Goal: Task Accomplishment & Management: Manage account settings

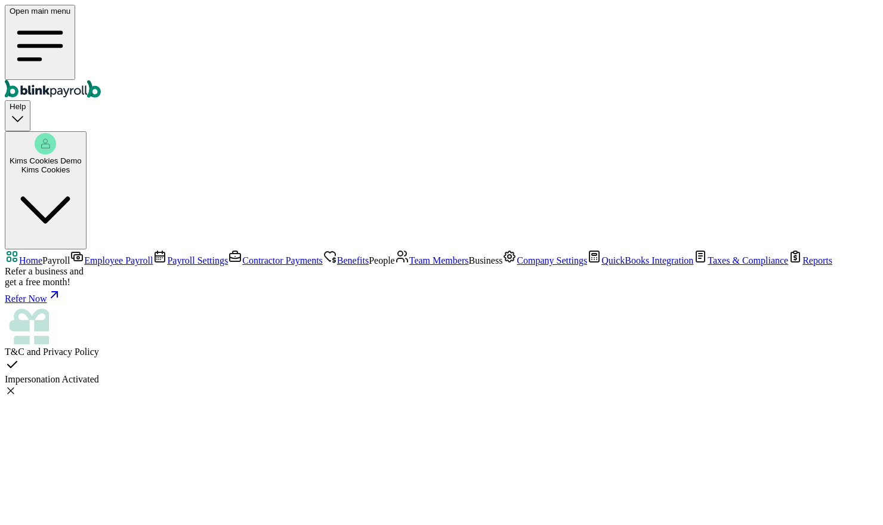
click at [17, 385] on icon at bounding box center [11, 391] width 12 height 12
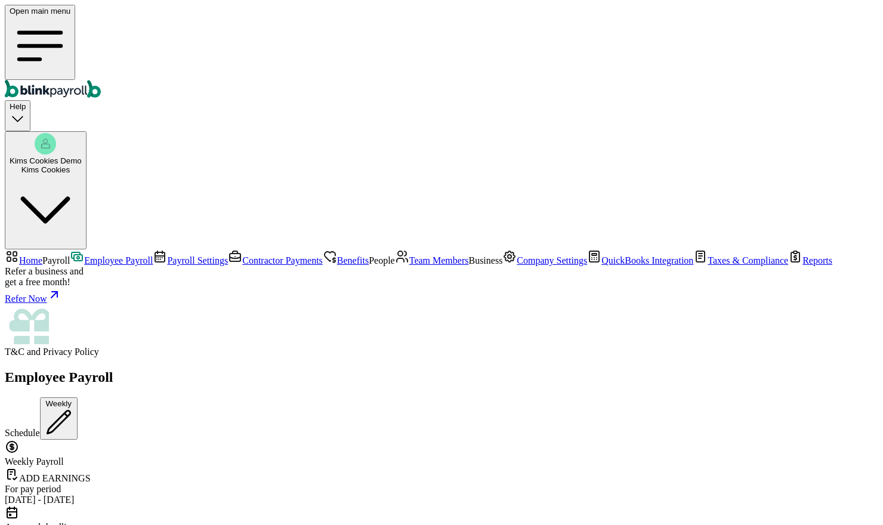
scroll to position [119, 0]
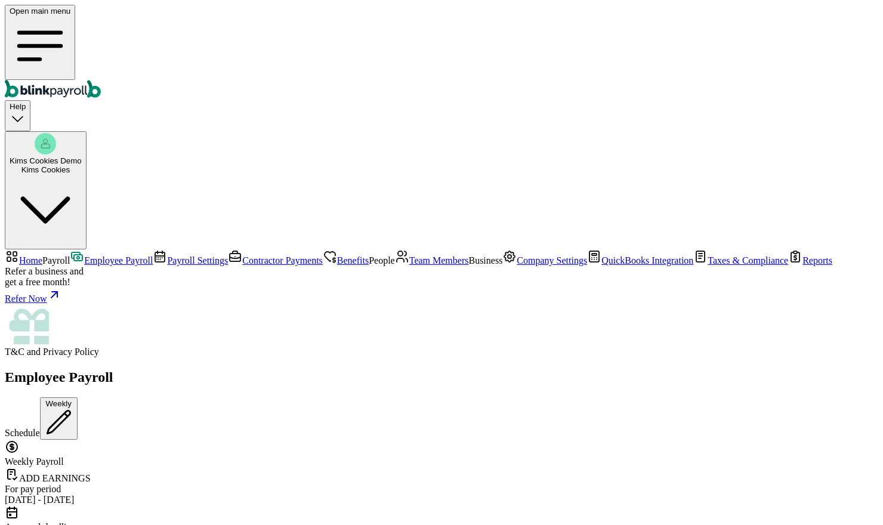
type textarea "demo"
click at [42, 255] on span "Home" at bounding box center [30, 260] width 23 height 10
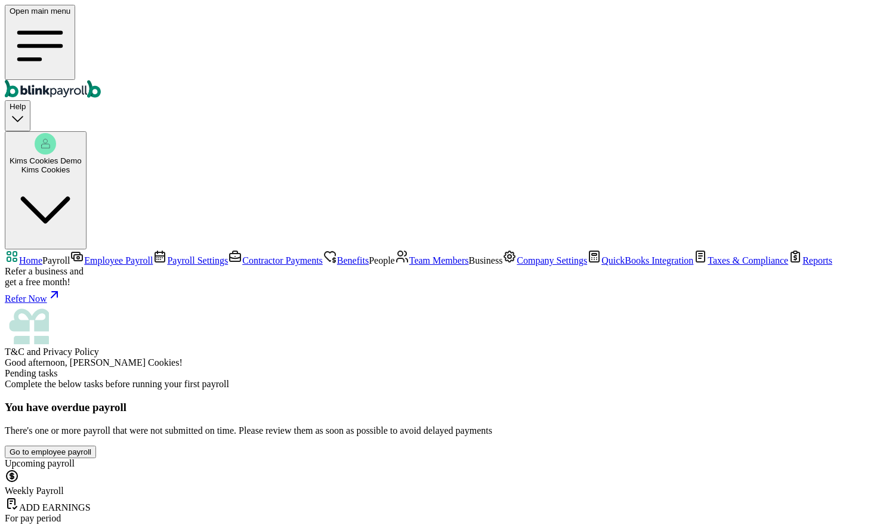
click at [75, 458] on span "Upcoming payroll" at bounding box center [40, 463] width 70 height 10
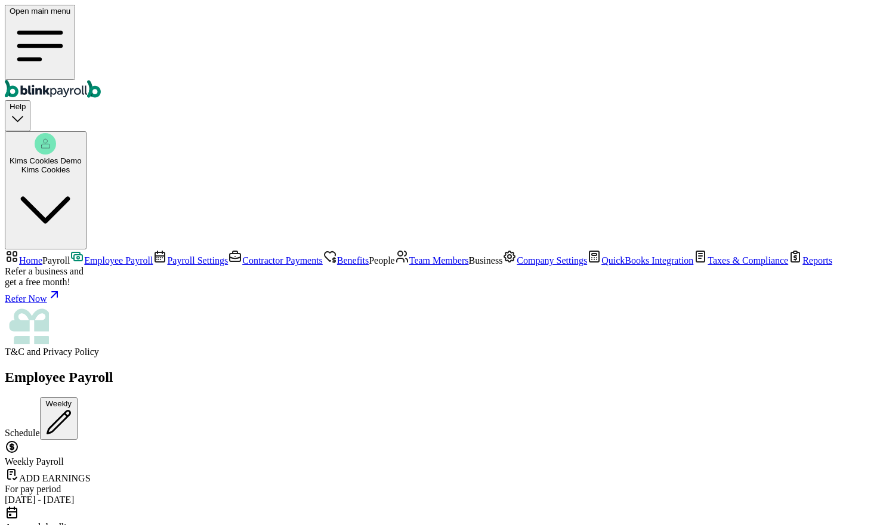
type textarea "demo"
click at [42, 255] on span "Home" at bounding box center [30, 260] width 23 height 10
